Goal: Navigation & Orientation: Go to known website

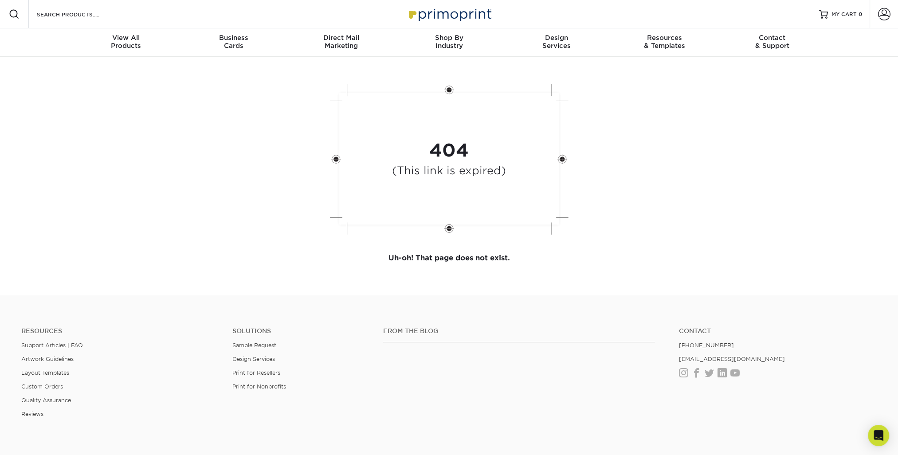
drag, startPoint x: 694, startPoint y: 279, endPoint x: 669, endPoint y: 280, distance: 25.7
click at [694, 280] on div "404 (This link is expired) Uh-oh! That page does not exist." at bounding box center [449, 175] width 532 height 217
click at [701, 184] on div "404 (This link is expired)" at bounding box center [449, 160] width 532 height 164
